Goal: Complete application form

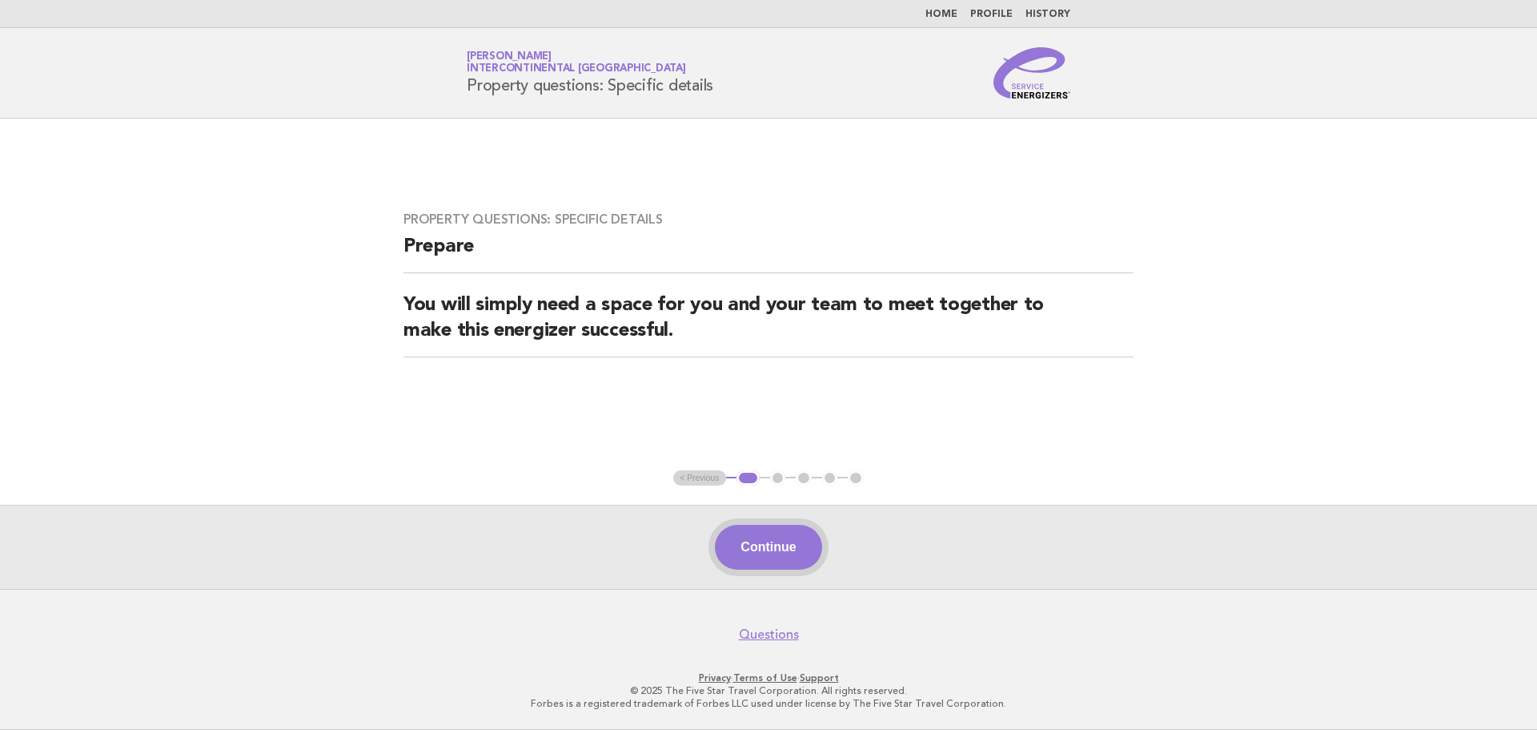
click at [797, 549] on button "Continue" at bounding box center [768, 547] width 107 height 45
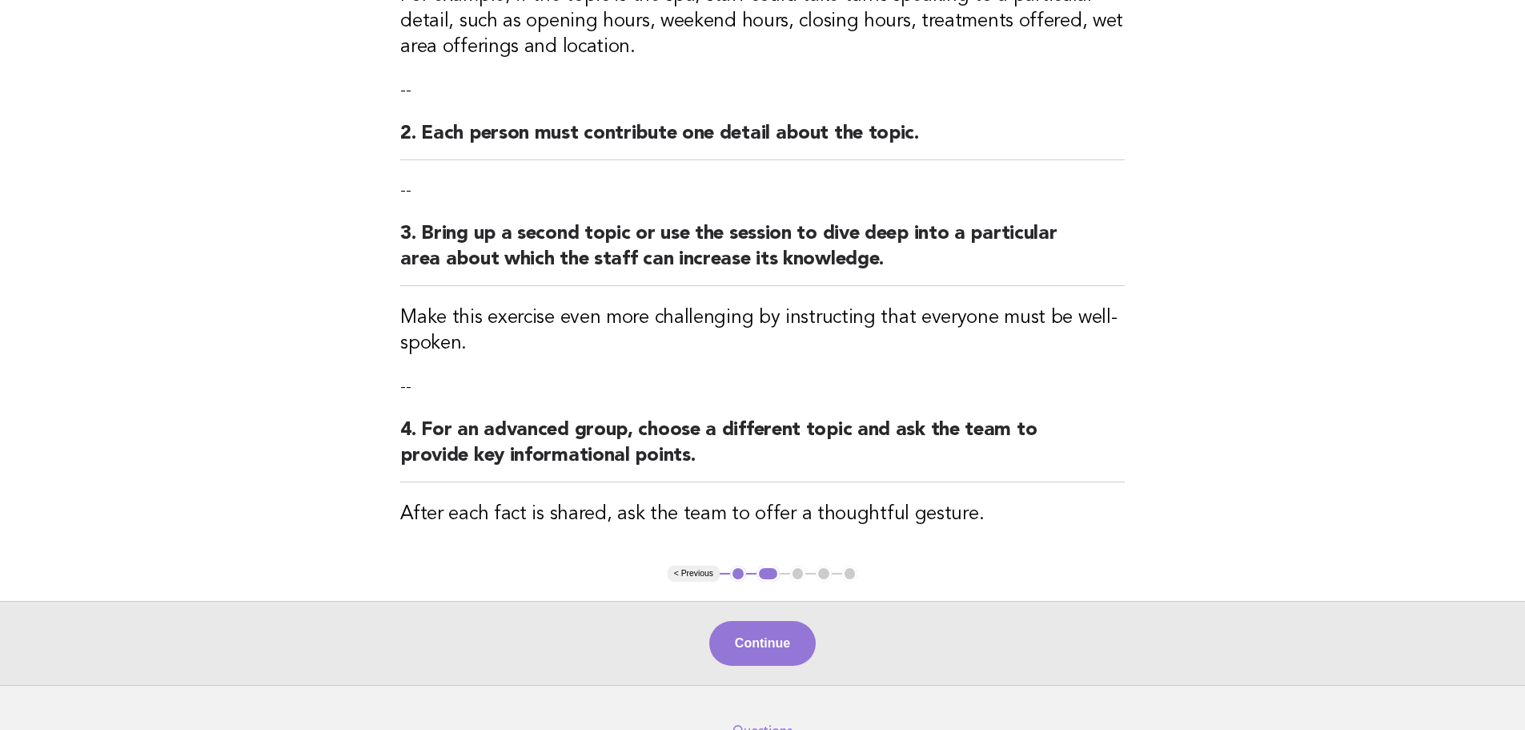
scroll to position [320, 0]
click at [742, 657] on button "Continue" at bounding box center [762, 642] width 107 height 45
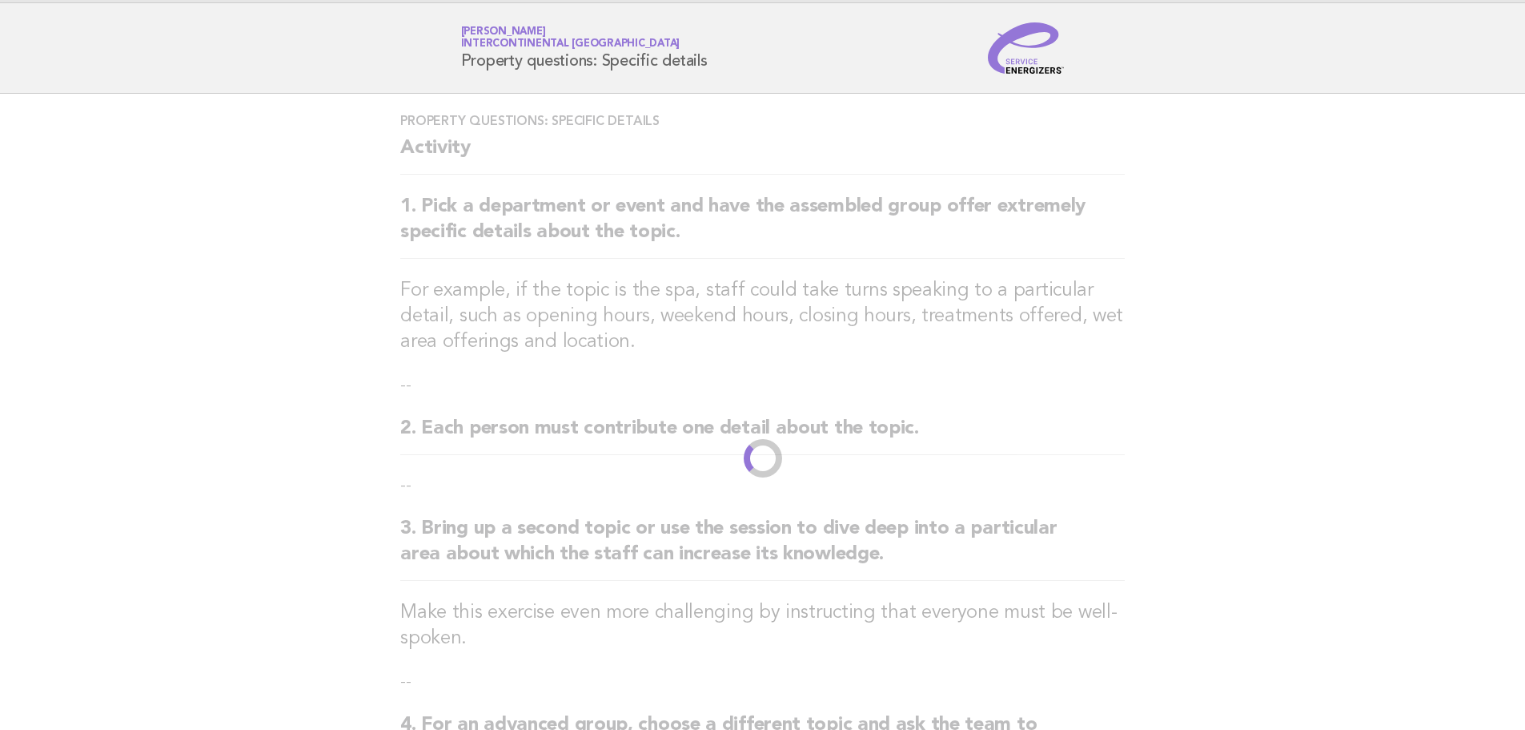
scroll to position [0, 0]
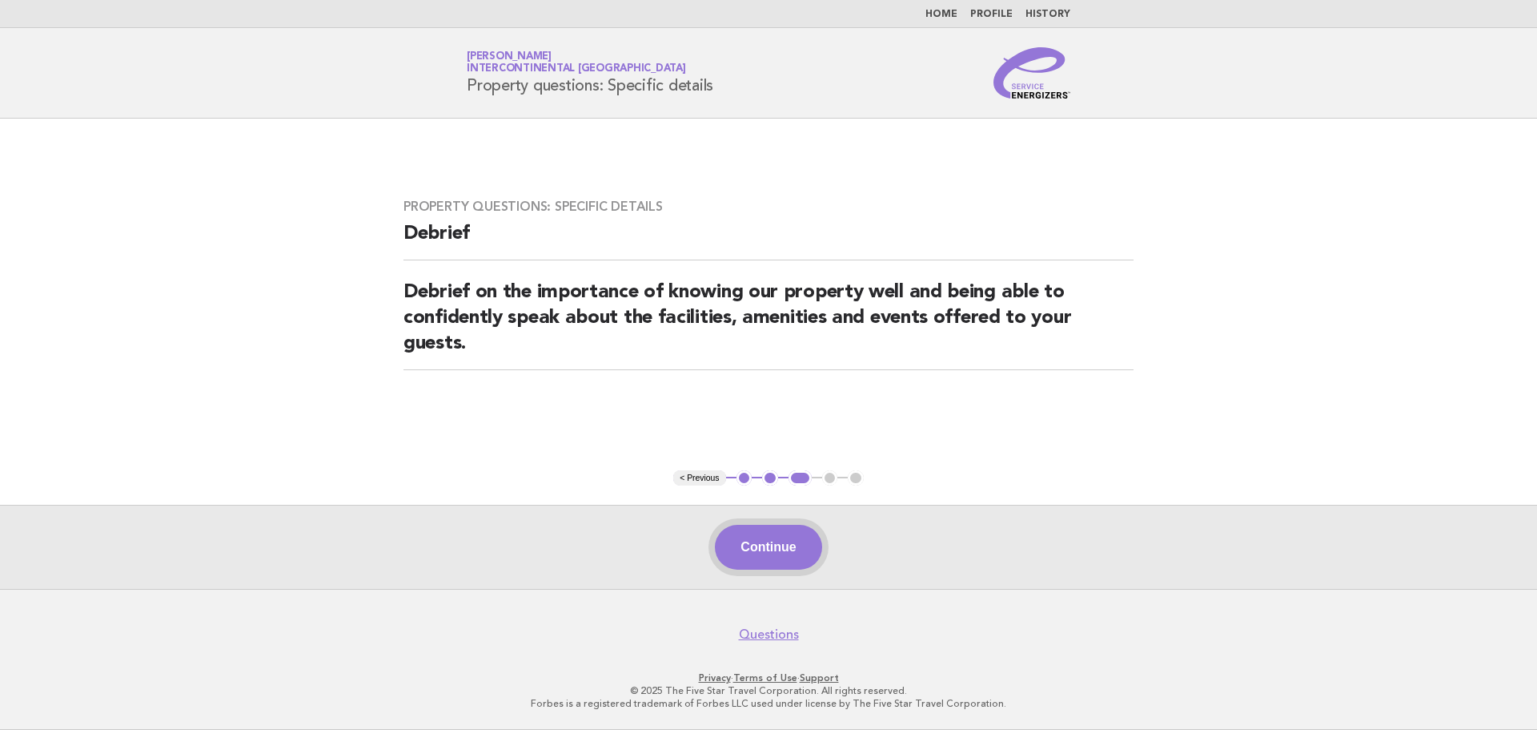
click at [810, 537] on button "Continue" at bounding box center [768, 547] width 107 height 45
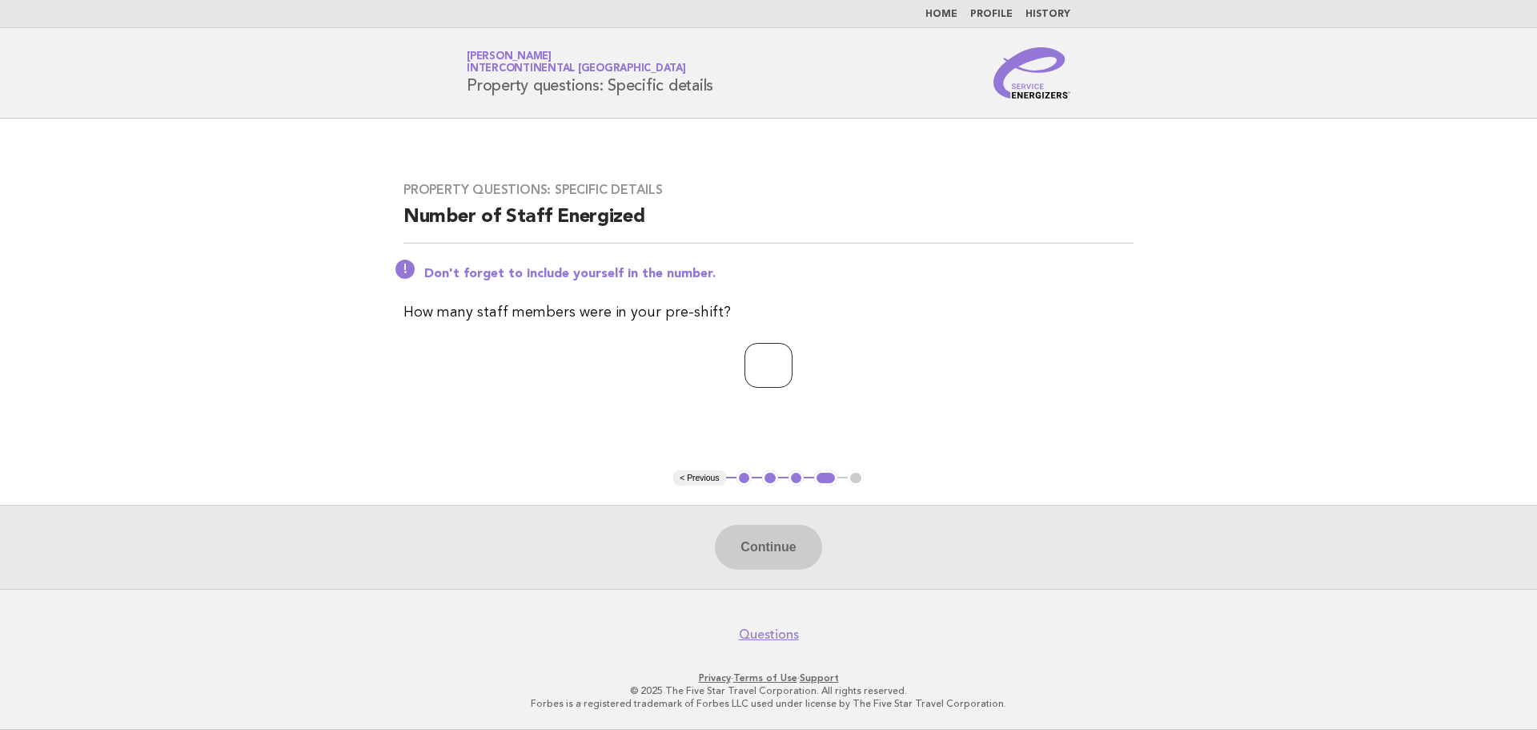
click at [746, 344] on input "number" at bounding box center [769, 365] width 48 height 45
type input "*"
click at [793, 533] on button "Continue" at bounding box center [768, 547] width 107 height 45
